Goal: Task Accomplishment & Management: Use online tool/utility

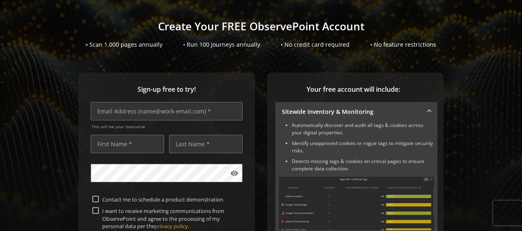
scroll to position [55, 0]
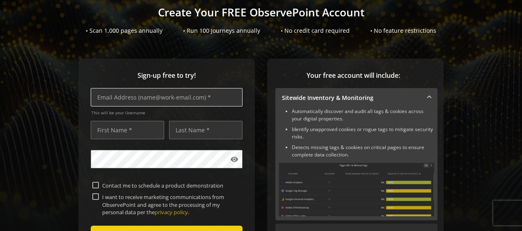
click at [171, 95] on input "text" at bounding box center [167, 97] width 152 height 18
type input "[PERSON_NAME][EMAIL_ADDRESS][PERSON_NAME][DOMAIN_NAME]"
type input "[PERSON_NAME]"
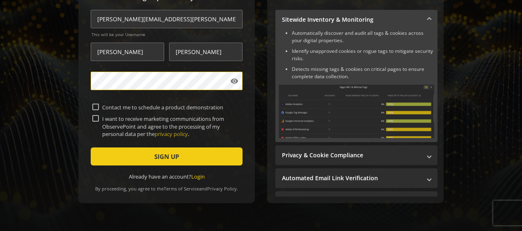
scroll to position [136, 0]
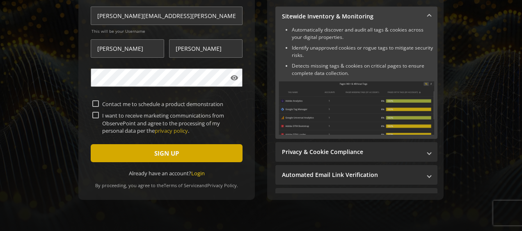
click at [97, 156] on span "submit" at bounding box center [167, 154] width 152 height 20
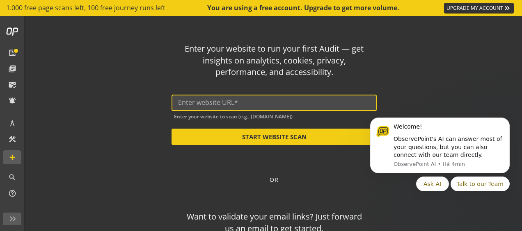
click at [195, 100] on input "text" at bounding box center [274, 103] width 192 height 8
click at [184, 104] on input "alffaerp" at bounding box center [274, 103] width 192 height 8
click at [221, 104] on input "alfaerp" at bounding box center [274, 103] width 192 height 8
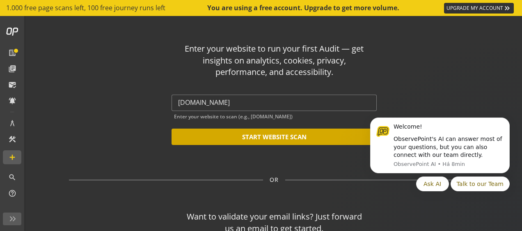
click at [246, 138] on button "START WEBSITE SCAN" at bounding box center [273, 137] width 205 height 16
type input "[URL][DOMAIN_NAME]"
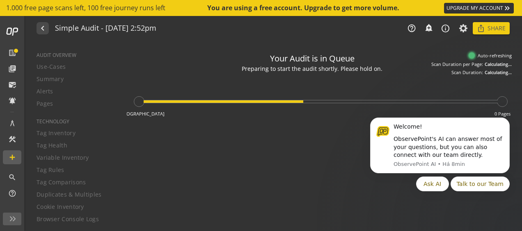
type textarea "Notes can include: -a description of what this audit is validating -changes in …"
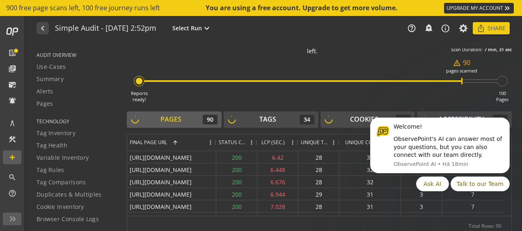
scroll to position [31, 0]
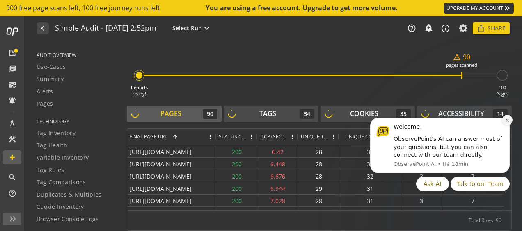
click at [508, 120] on icon "Dismiss notification" at bounding box center [506, 120] width 3 height 3
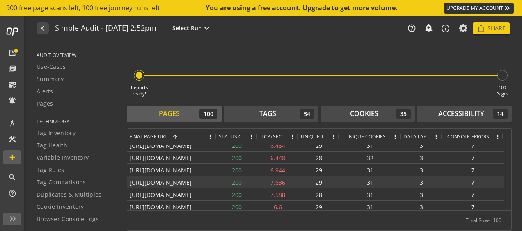
scroll to position [0, 0]
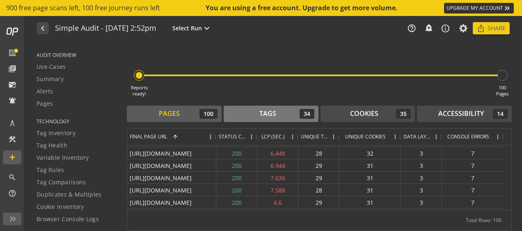
click at [263, 114] on div "Tags" at bounding box center [267, 113] width 17 height 9
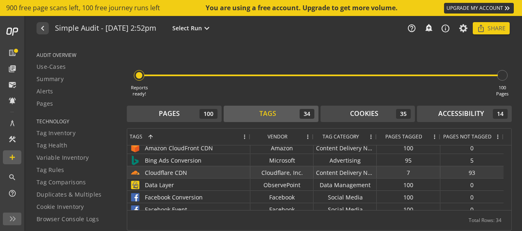
scroll to position [5, 0]
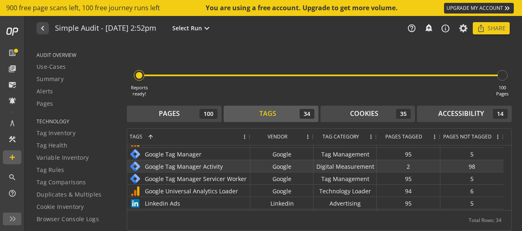
click at [281, 167] on div "Google" at bounding box center [281, 166] width 63 height 12
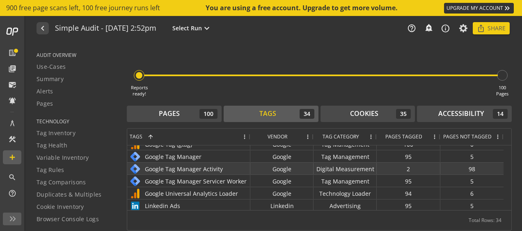
click at [359, 164] on div "Digital Measurement" at bounding box center [344, 169] width 63 height 12
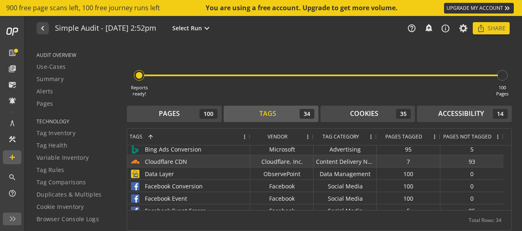
scroll to position [0, 0]
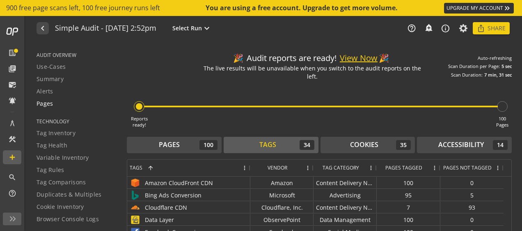
click at [55, 107] on div "Pages" at bounding box center [77, 104] width 80 height 8
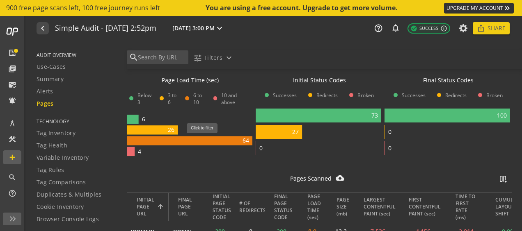
click at [205, 138] on rect at bounding box center [190, 141] width 126 height 9
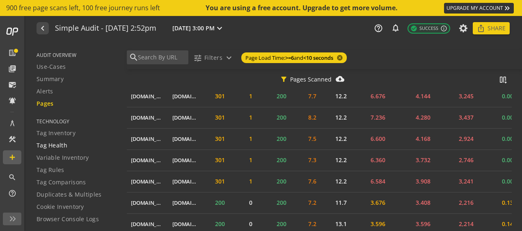
click at [63, 144] on span "Tag Health" at bounding box center [52, 146] width 31 height 8
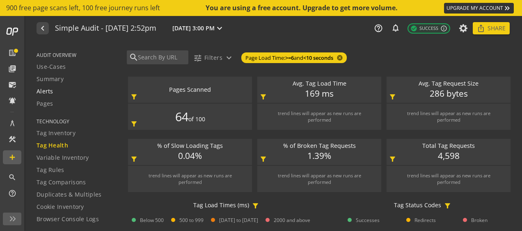
click at [55, 95] on div "Alerts" at bounding box center [77, 91] width 80 height 8
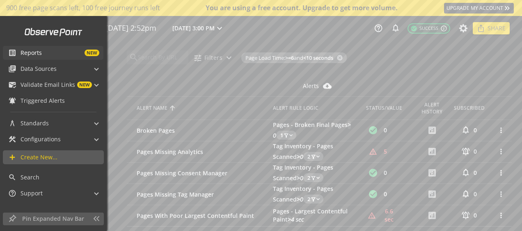
click at [14, 53] on mat-icon "list_alt" at bounding box center [12, 53] width 8 height 8
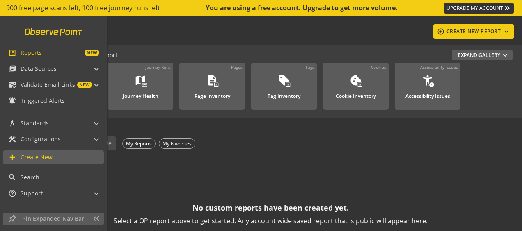
click at [39, 35] on link at bounding box center [54, 32] width 68 height 16
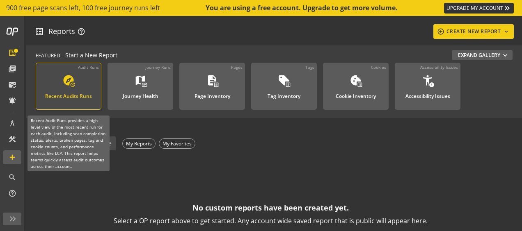
click at [94, 81] on div "explore update Recent Audits Runs" at bounding box center [68, 87] width 55 height 27
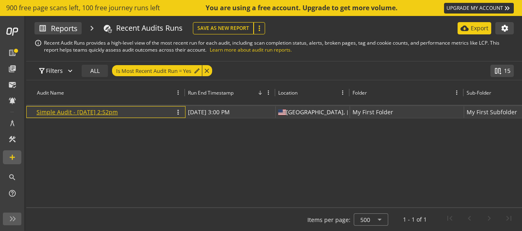
click at [86, 112] on link "Simple Audit - [DATE] 2:52pm" at bounding box center [77, 112] width 81 height 8
